Goal: Information Seeking & Learning: Compare options

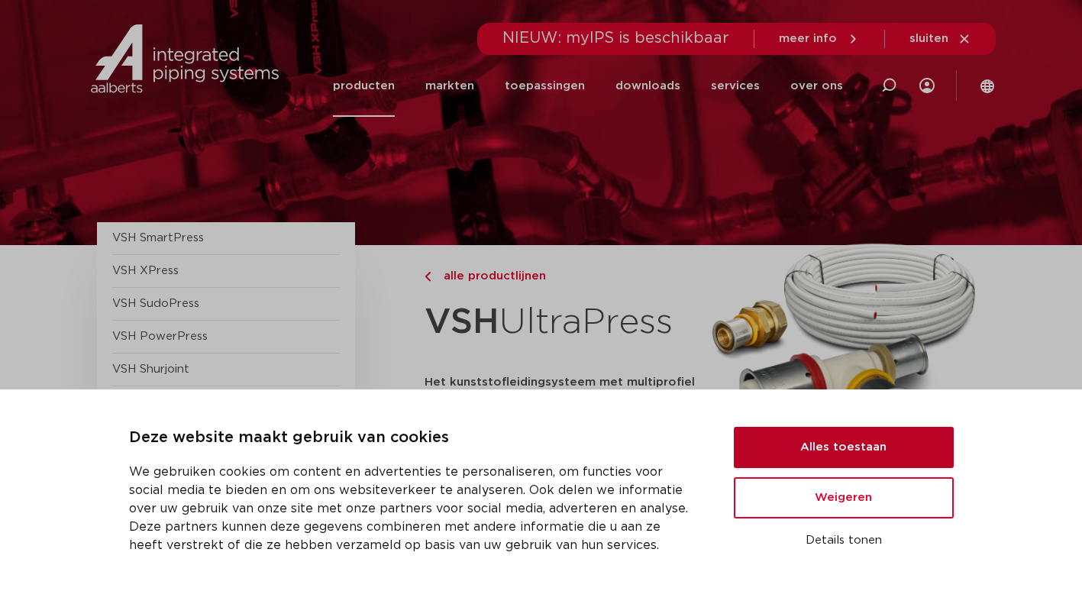
click at [808, 452] on button "Alles toestaan" at bounding box center [844, 447] width 220 height 41
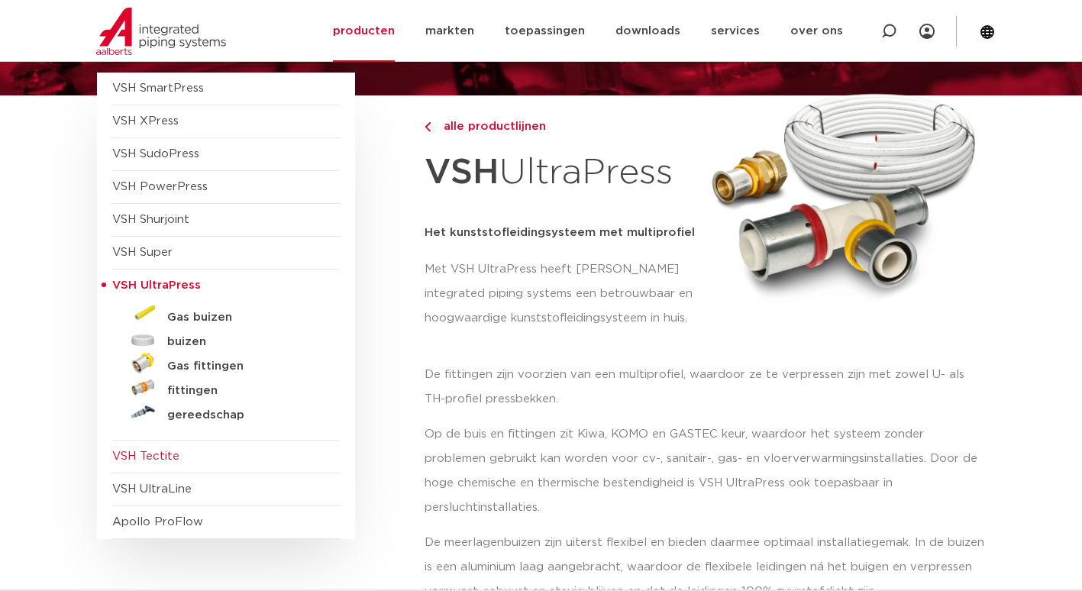
scroll to position [153, 0]
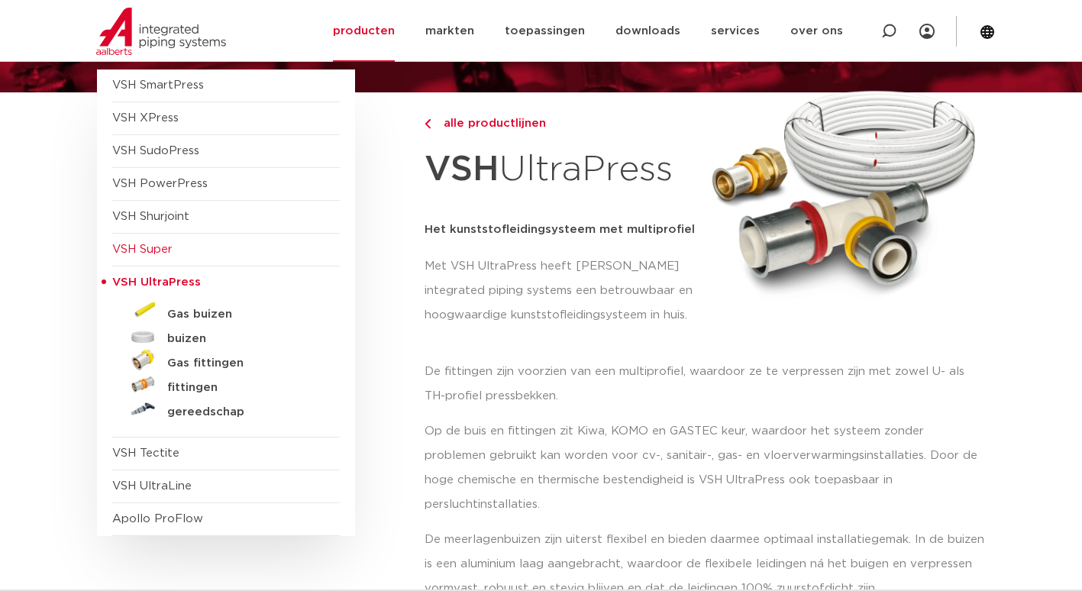
click at [145, 250] on span "VSH Super" at bounding box center [142, 249] width 60 height 11
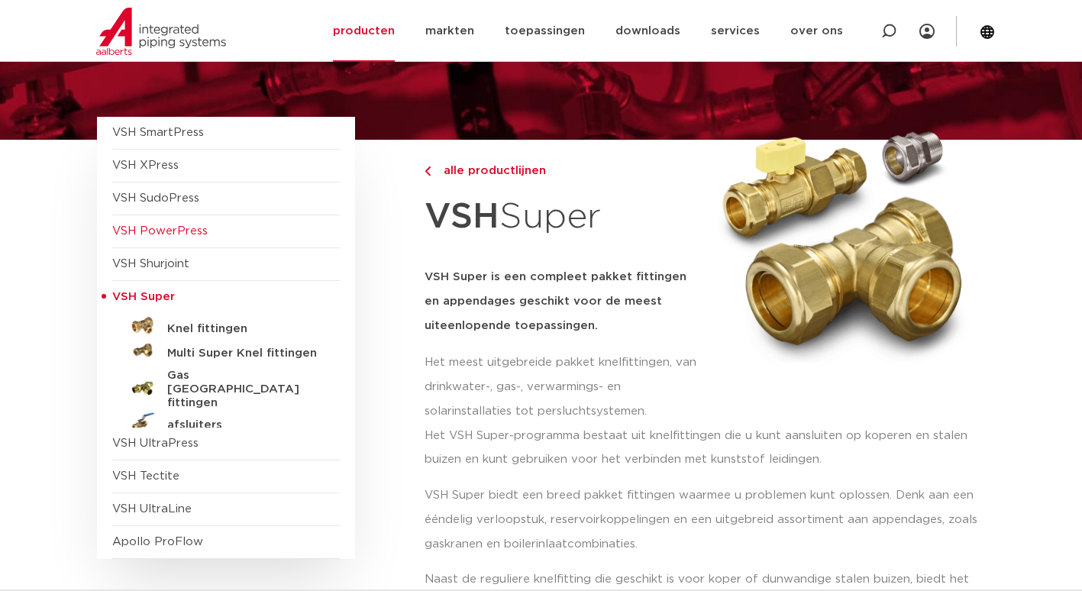
scroll to position [153, 0]
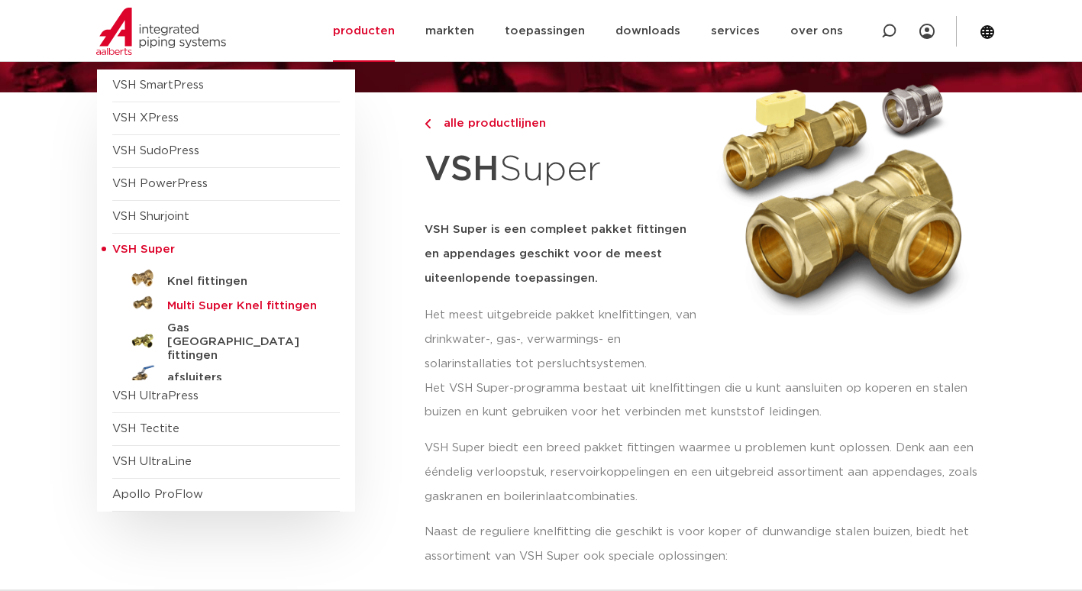
click at [205, 307] on h5 "Multi Super Knel fittingen" at bounding box center [242, 306] width 151 height 14
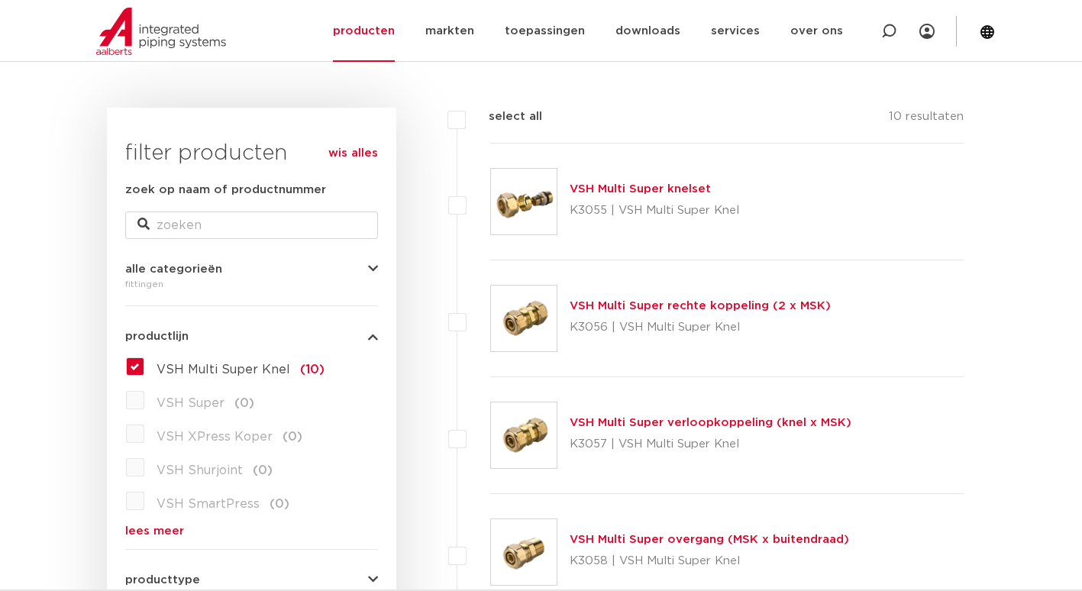
scroll to position [229, 0]
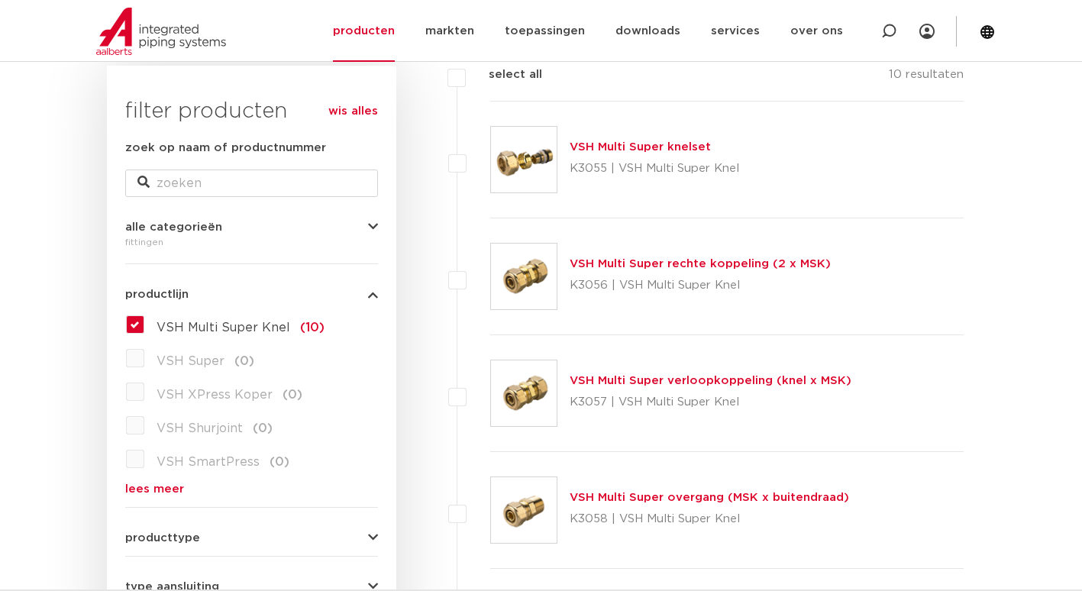
click at [707, 385] on link "VSH Multi Super verloopkoppeling (knel x MSK)" at bounding box center [711, 380] width 282 height 11
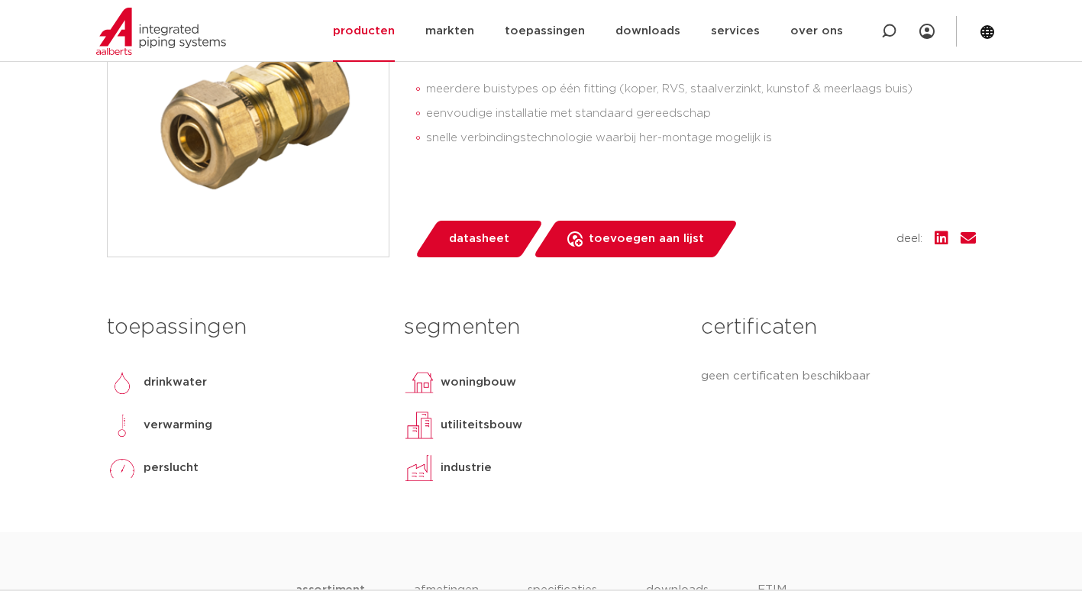
scroll to position [458, 0]
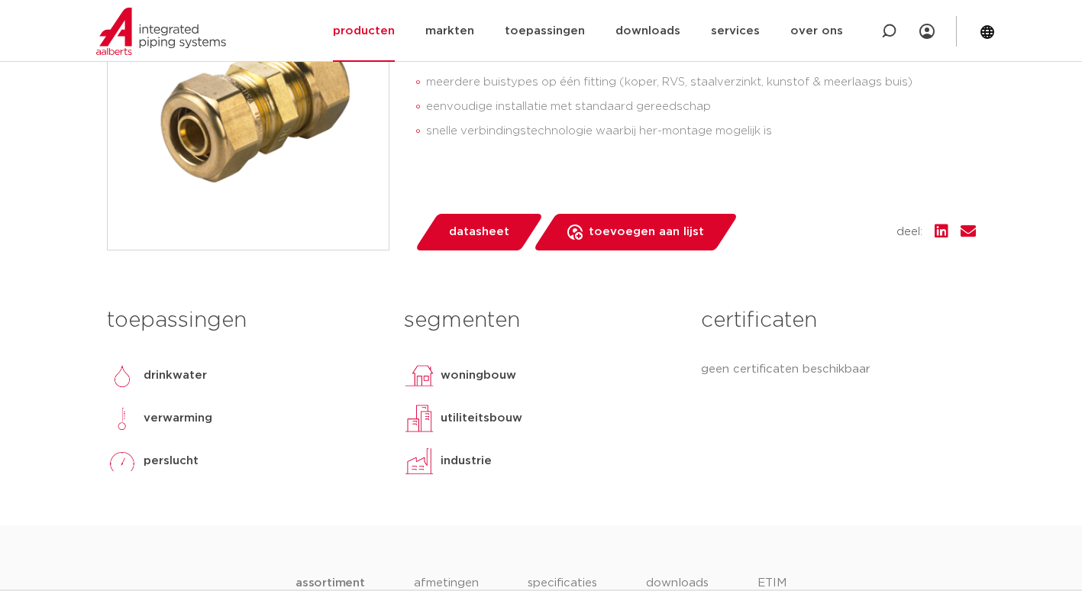
click at [471, 226] on span "datasheet" at bounding box center [479, 232] width 60 height 24
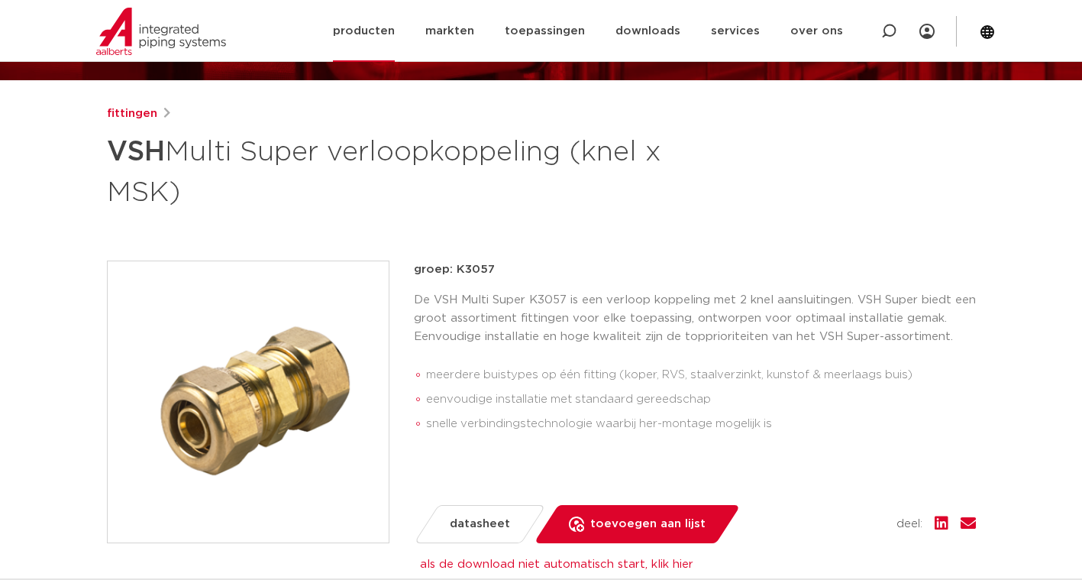
scroll to position [153, 0]
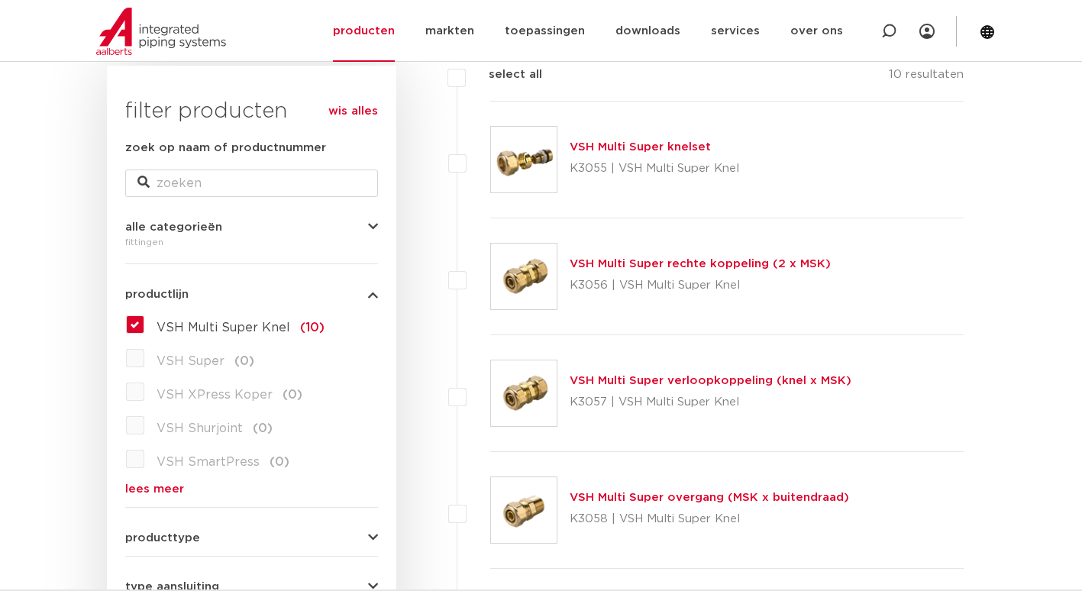
click at [590, 144] on link "VSH Multi Super knelset" at bounding box center [640, 146] width 141 height 11
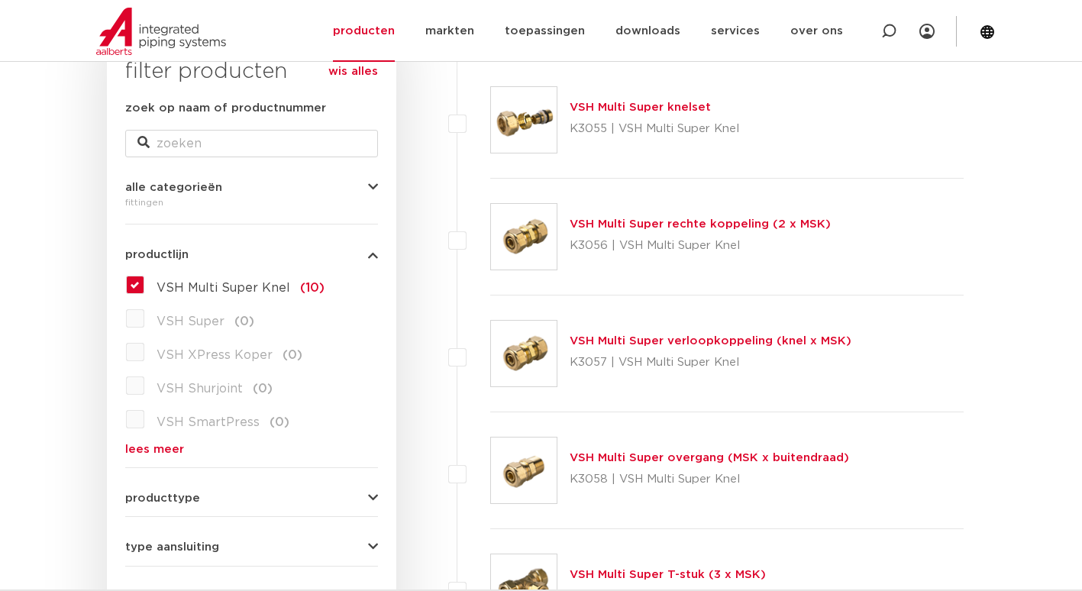
scroll to position [306, 0]
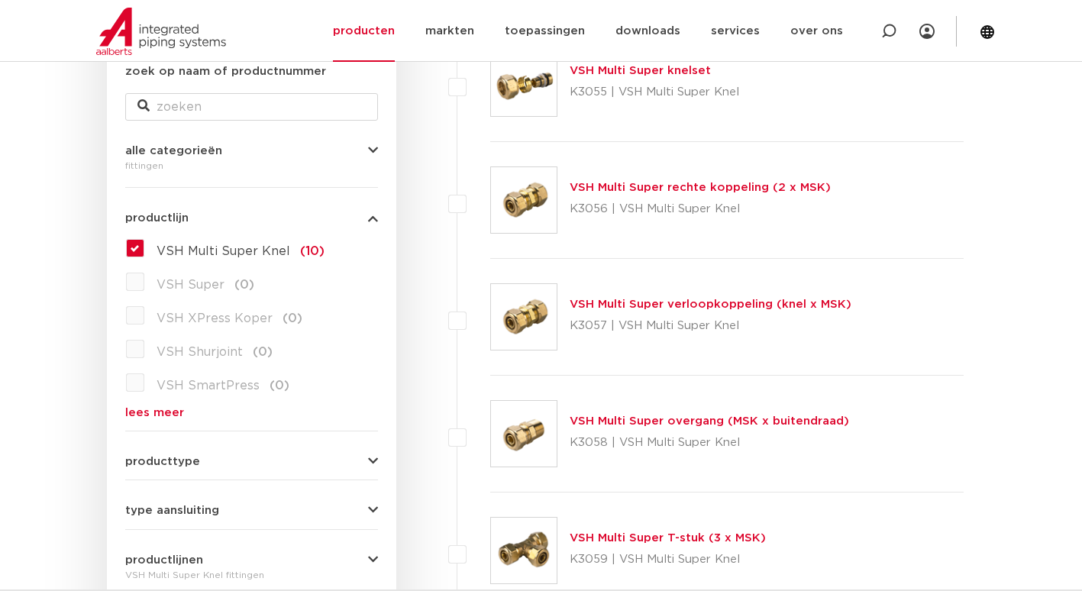
click at [144, 249] on label "VSH Multi Super Knel (10)" at bounding box center [234, 248] width 180 height 24
click at [0, 0] on input "VSH Multi Super Knel (10)" at bounding box center [0, 0] width 0 height 0
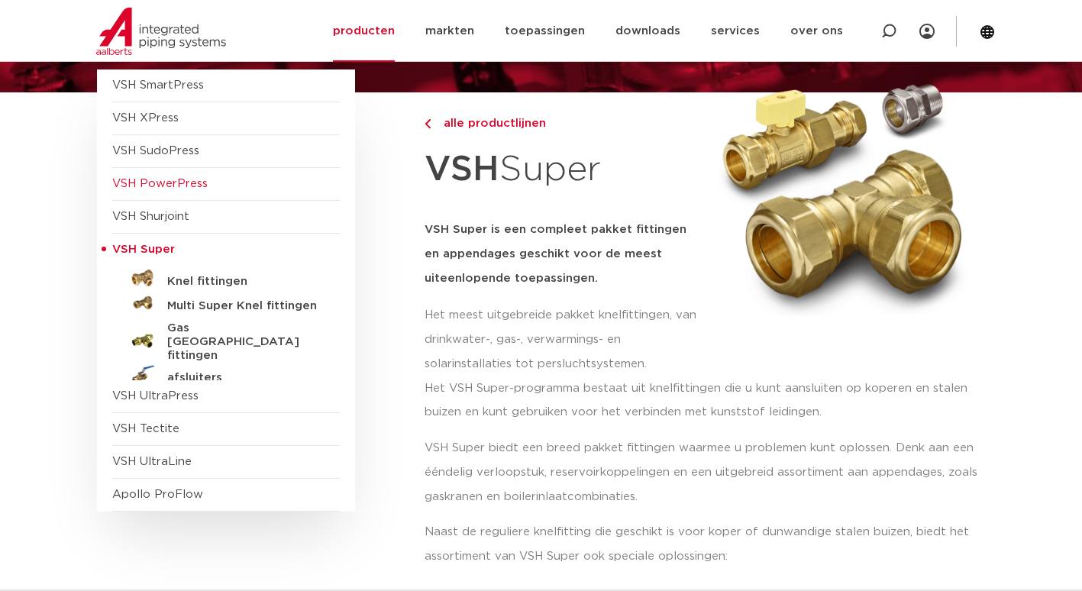
click at [189, 184] on span "VSH PowerPress" at bounding box center [159, 183] width 95 height 11
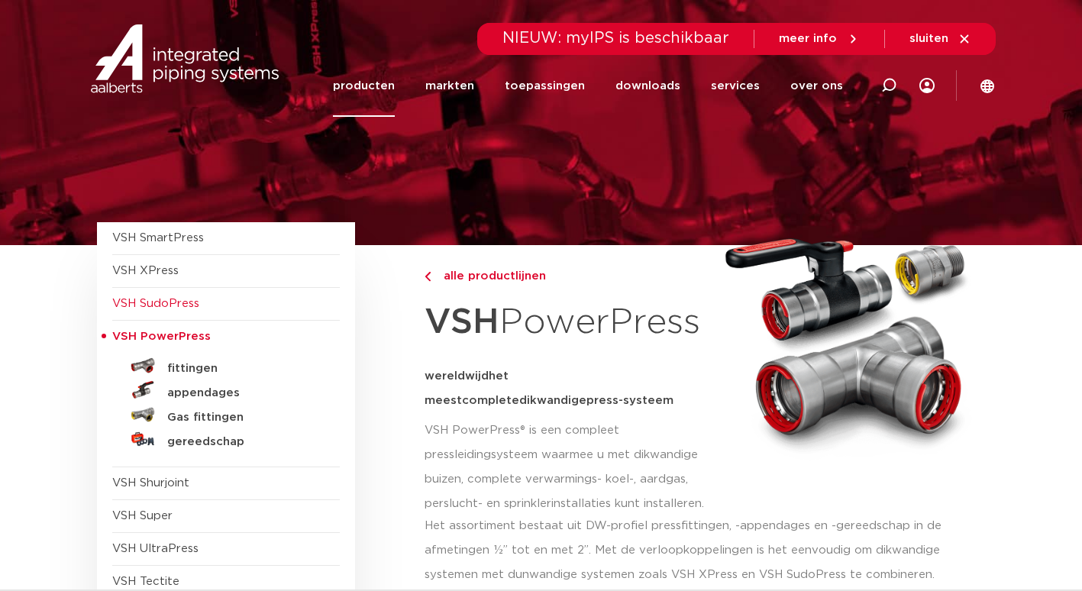
click at [167, 294] on span "VSH SudoPress" at bounding box center [226, 304] width 228 height 33
click at [174, 308] on span "VSH SudoPress" at bounding box center [155, 303] width 87 height 11
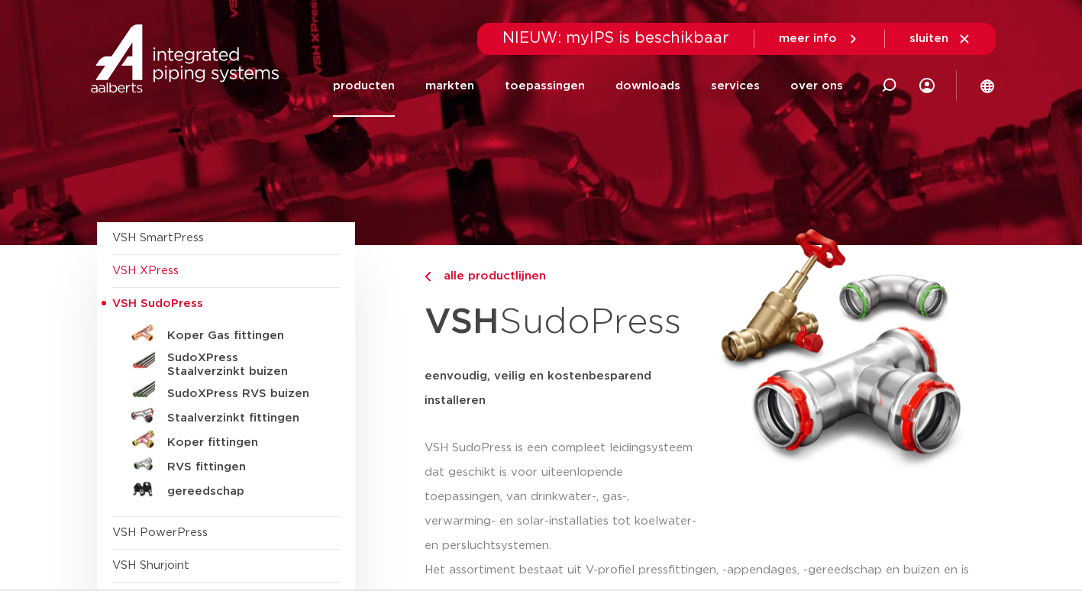
click at [166, 276] on span "VSH XPress" at bounding box center [145, 270] width 66 height 11
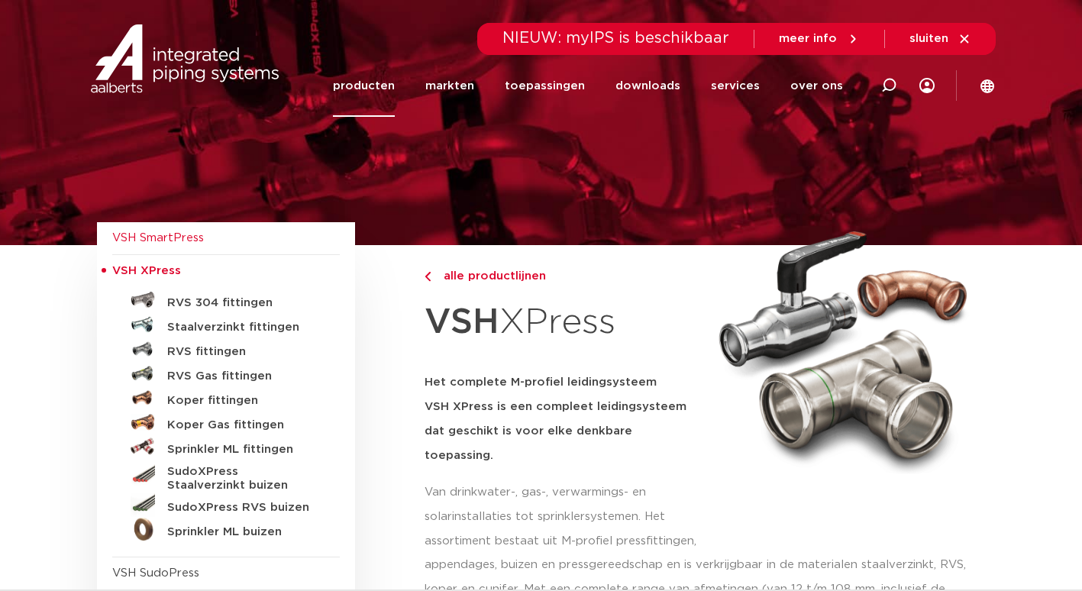
click at [180, 252] on span "VSH SmartPress" at bounding box center [226, 238] width 228 height 33
click at [184, 243] on span "VSH SmartPress" at bounding box center [158, 237] width 92 height 11
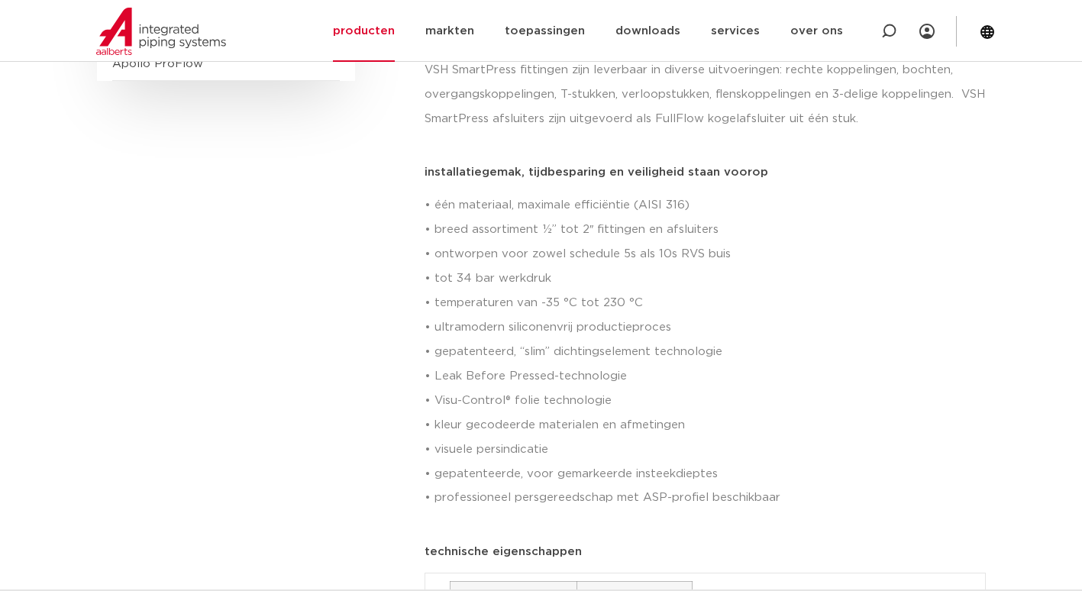
scroll to position [306, 0]
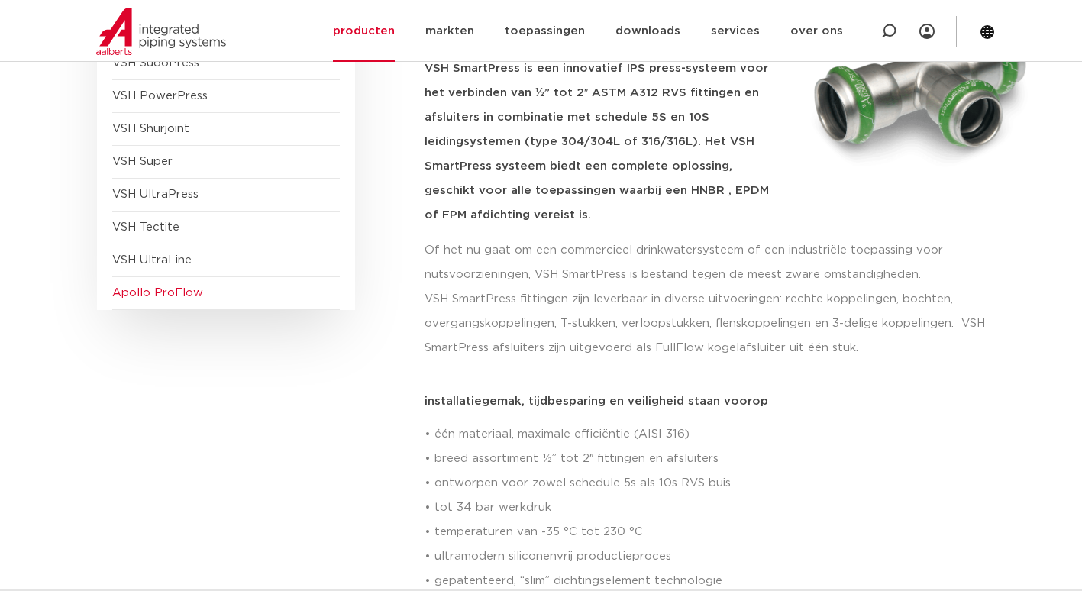
click at [178, 288] on span "Apollo ProFlow" at bounding box center [157, 292] width 91 height 11
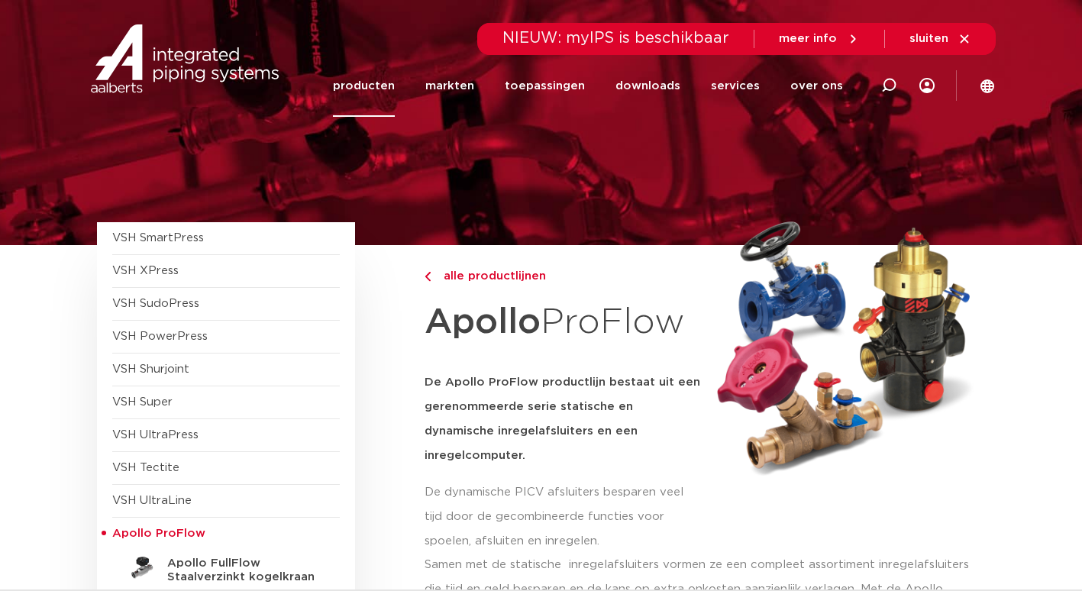
scroll to position [153, 0]
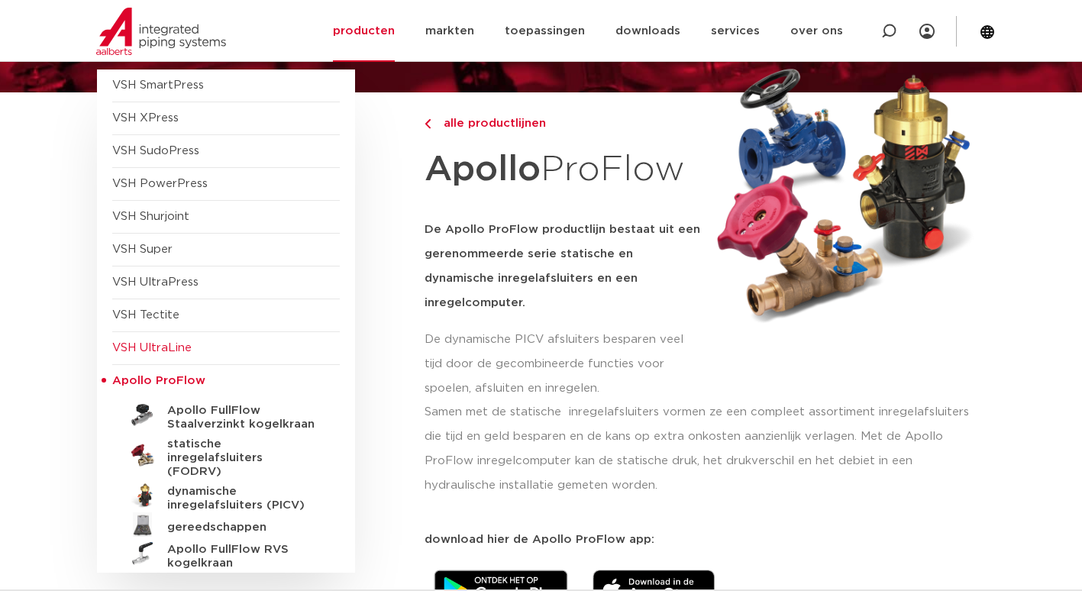
click at [160, 342] on span "VSH UltraLine" at bounding box center [151, 347] width 79 height 11
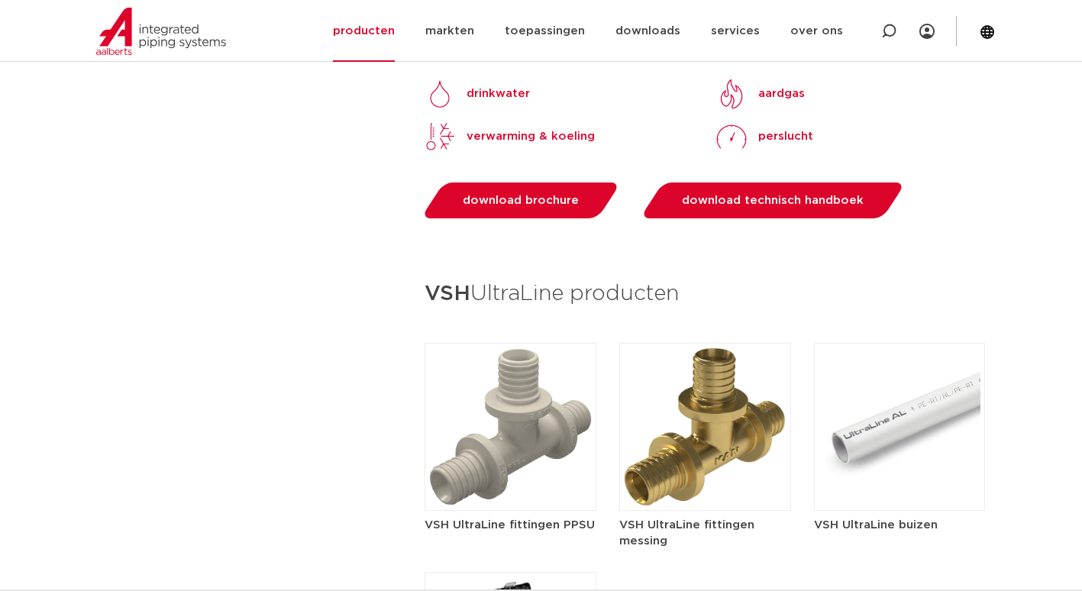
scroll to position [1986, 0]
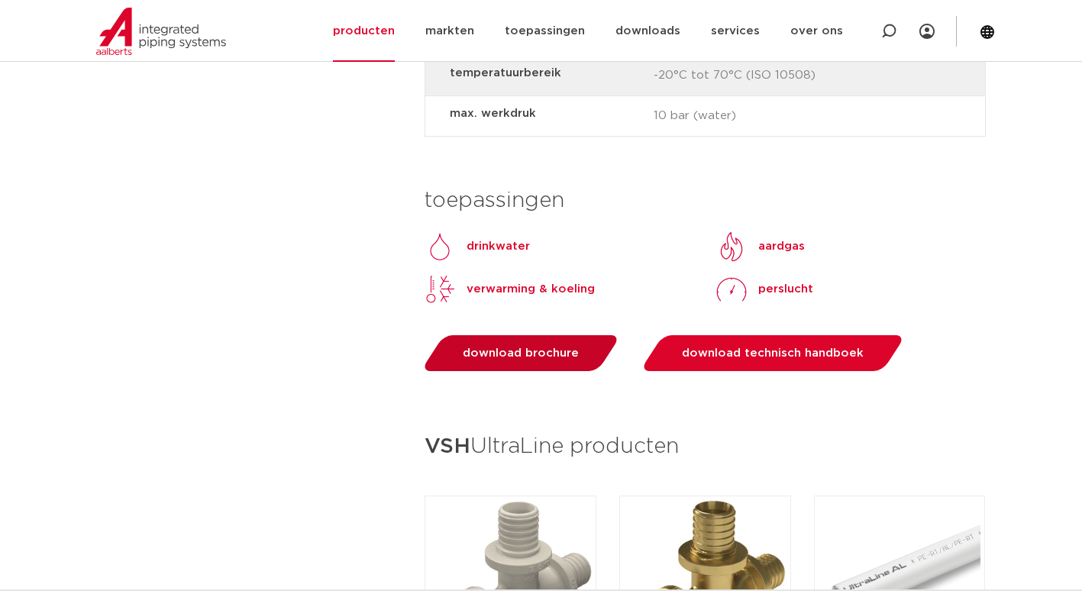
click at [502, 353] on span "download brochure" at bounding box center [521, 353] width 116 height 11
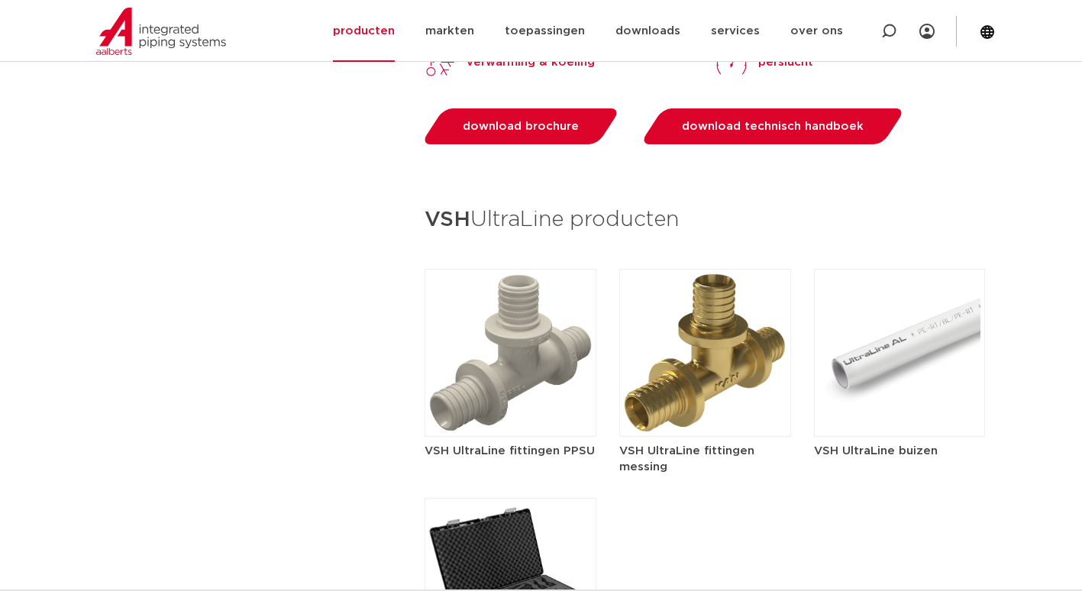
scroll to position [2260, 0]
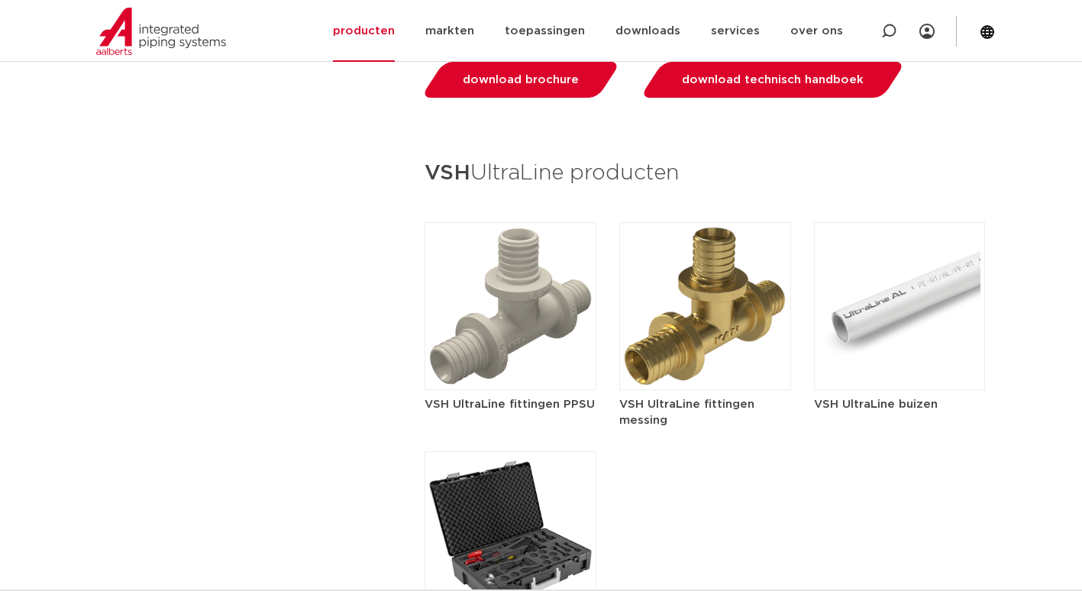
click at [649, 330] on img at bounding box center [706, 306] width 172 height 168
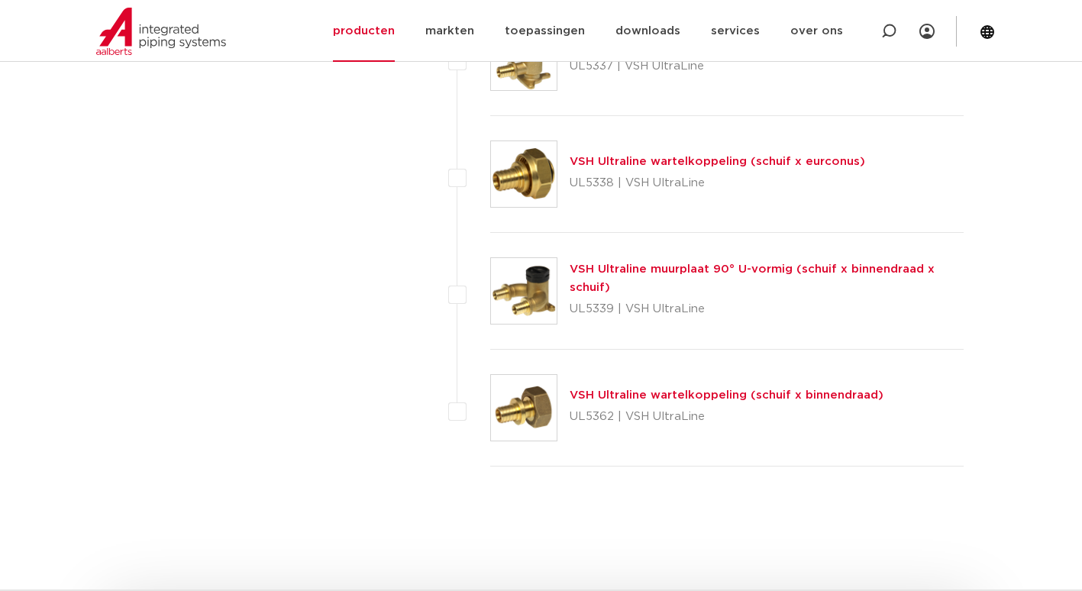
scroll to position [1986, 0]
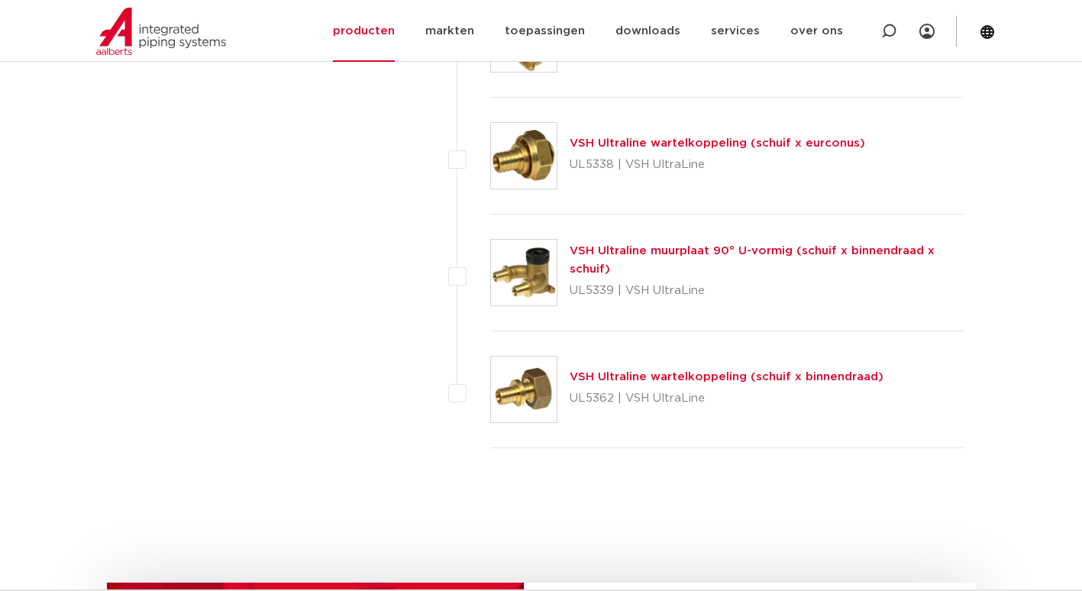
click at [545, 165] on img at bounding box center [524, 156] width 66 height 66
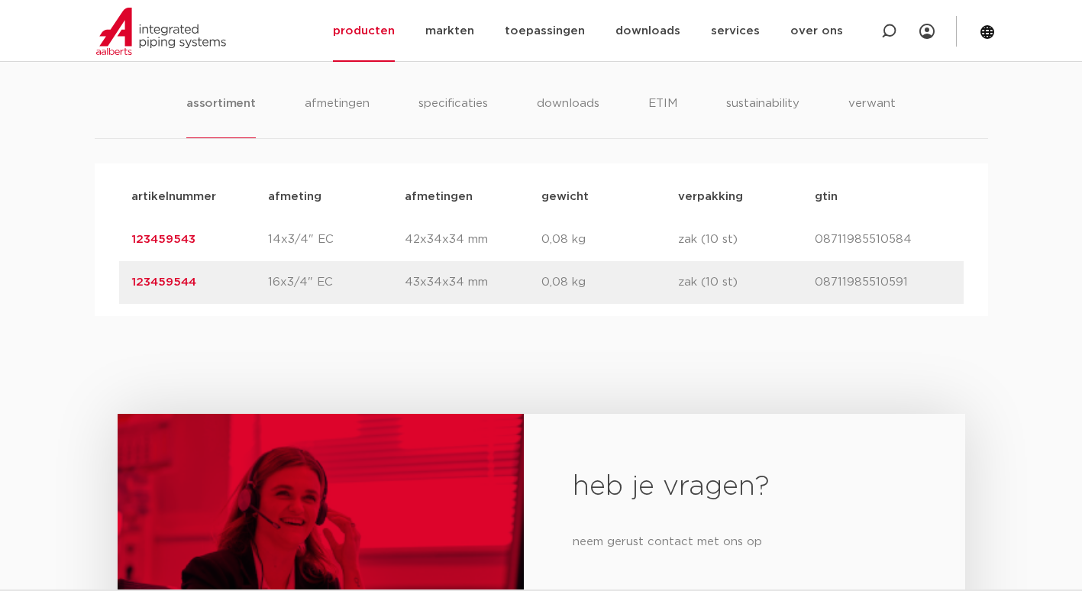
scroll to position [993, 0]
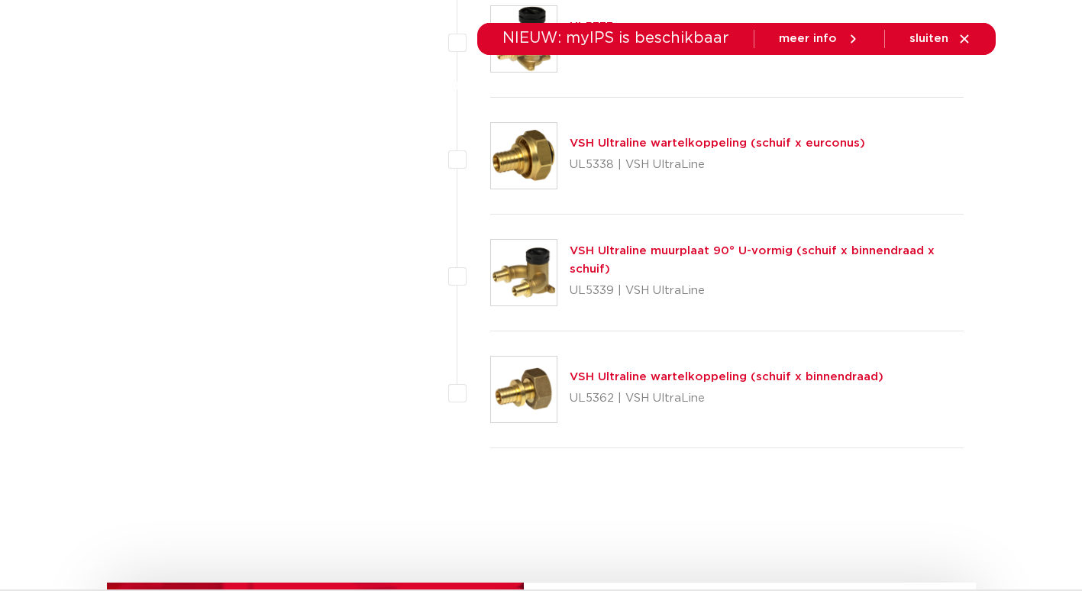
click at [533, 396] on img at bounding box center [524, 390] width 66 height 66
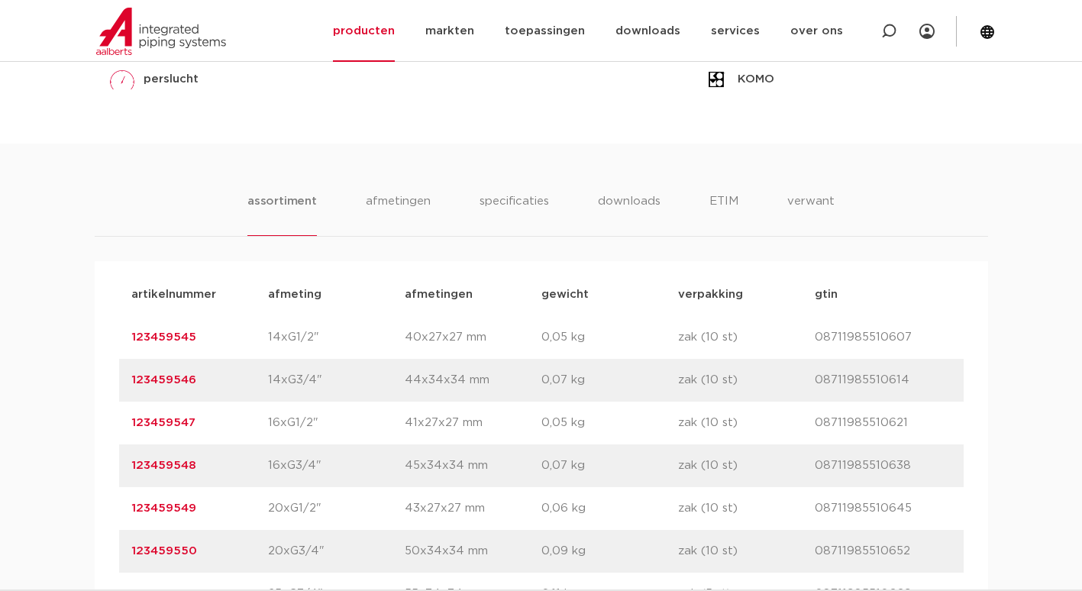
scroll to position [917, 0]
